Goal: Information Seeking & Learning: Learn about a topic

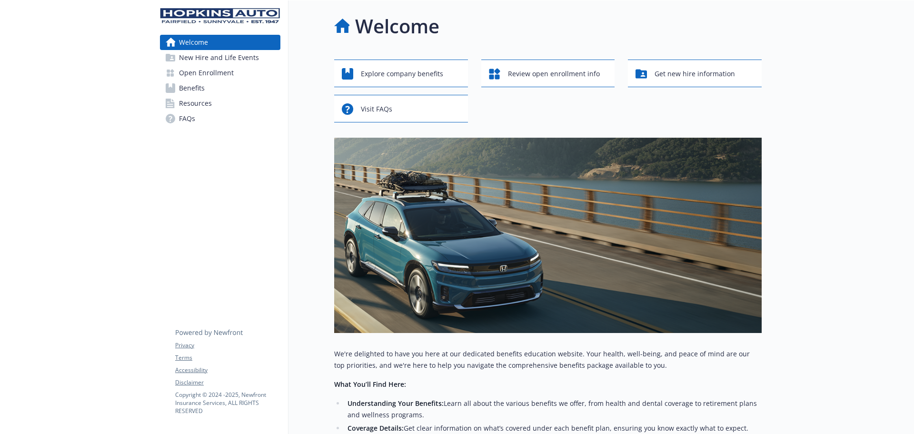
click at [245, 166] on div "Welcome New Hire and Life Events Open Enrollment Benefits Resources FAQs Privac…" at bounding box center [220, 329] width 136 height 658
click at [232, 42] on link "Welcome" at bounding box center [220, 42] width 120 height 15
click at [219, 60] on span "New Hire and Life Events" at bounding box center [219, 57] width 80 height 15
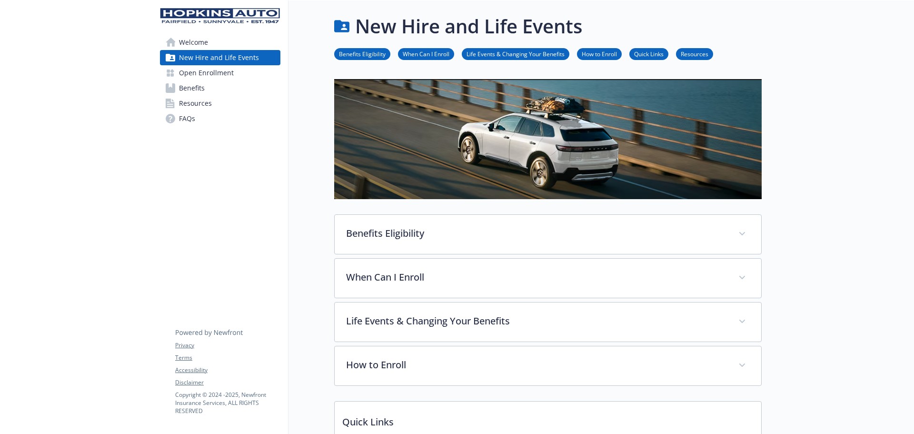
click at [213, 72] on span "Open Enrollment" at bounding box center [206, 72] width 55 height 15
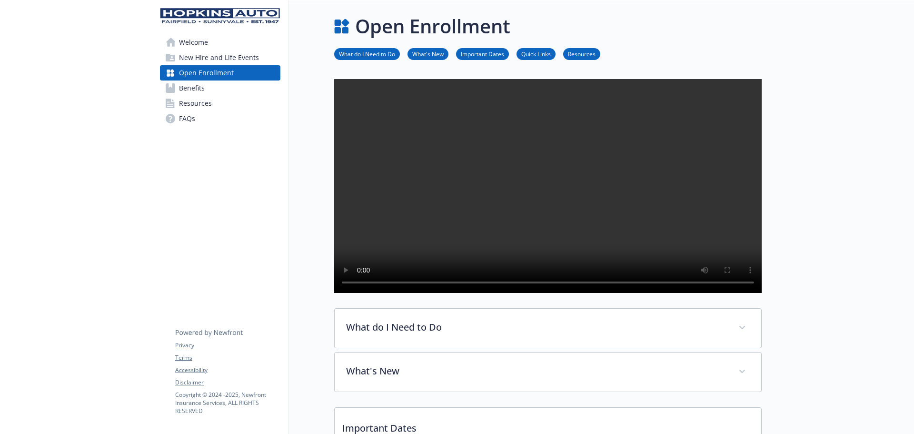
click at [200, 117] on link "FAQs" at bounding box center [220, 118] width 120 height 15
